Goal: Information Seeking & Learning: Find specific page/section

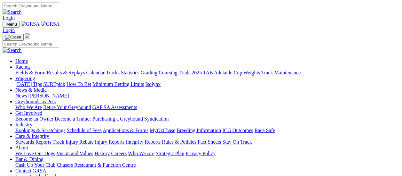
click at [31, 70] on link "Fields & Form" at bounding box center [30, 72] width 30 height 5
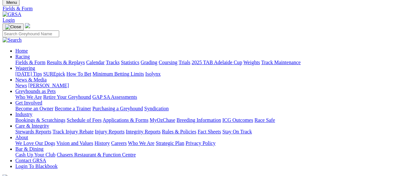
scroll to position [32, 0]
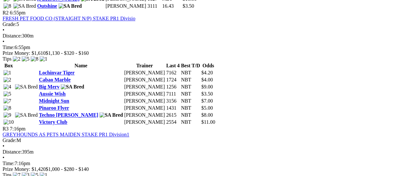
scroll to position [416, 0]
